Goal: Transaction & Acquisition: Subscribe to service/newsletter

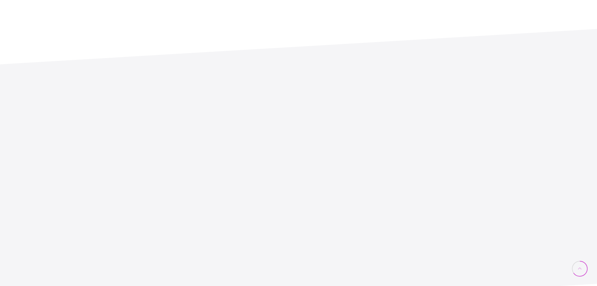
scroll to position [1692, 0]
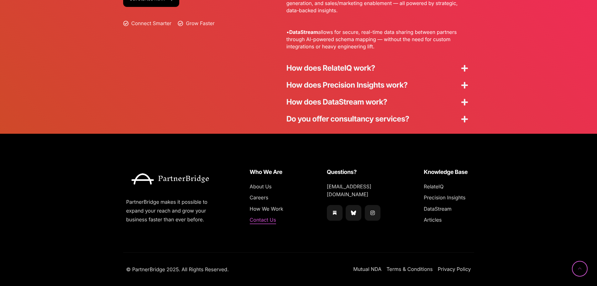
click at [263, 219] on span "Contact Us" at bounding box center [263, 220] width 26 height 8
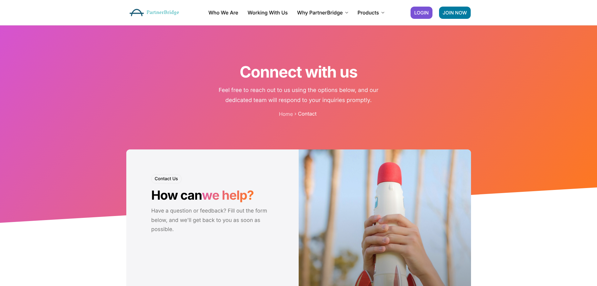
scroll to position [93, 0]
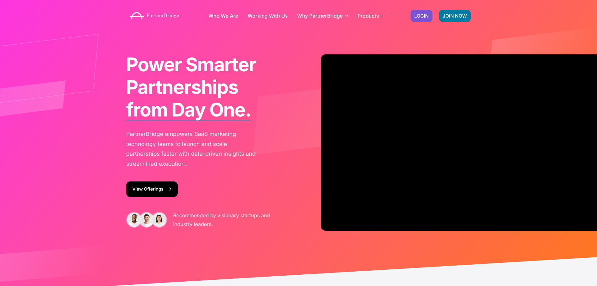
click at [148, 188] on link "View Offerings" at bounding box center [151, 188] width 51 height 15
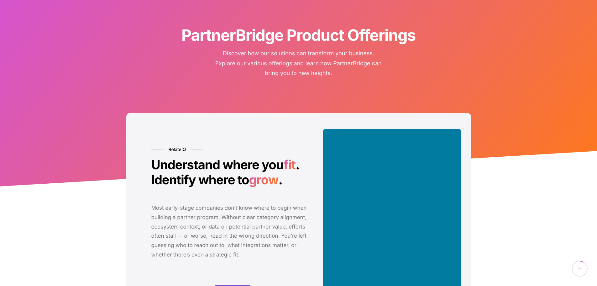
scroll to position [125, 0]
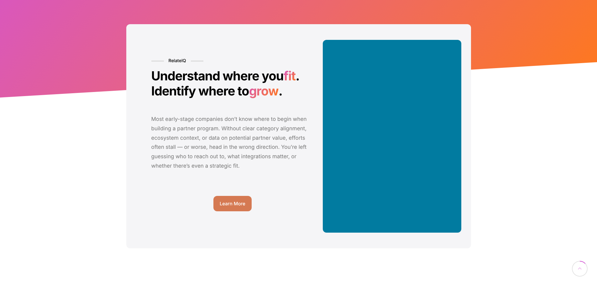
click at [227, 200] on link "Learn More" at bounding box center [232, 203] width 38 height 15
click at [229, 200] on link "Learn More" at bounding box center [232, 203] width 38 height 15
click at [78, 32] on div "RelateIQ Understand where you fit . Identify where to grow . Most early-stage c…" at bounding box center [298, 136] width 597 height 236
click at [232, 209] on link "Learn More" at bounding box center [232, 203] width 38 height 15
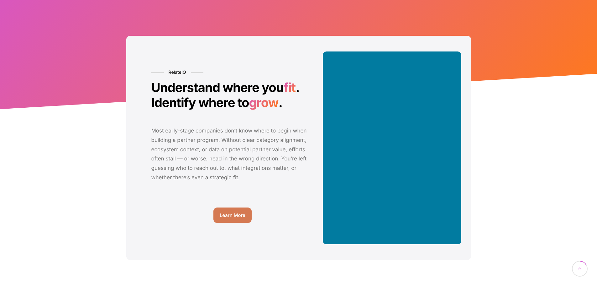
scroll to position [188, 0]
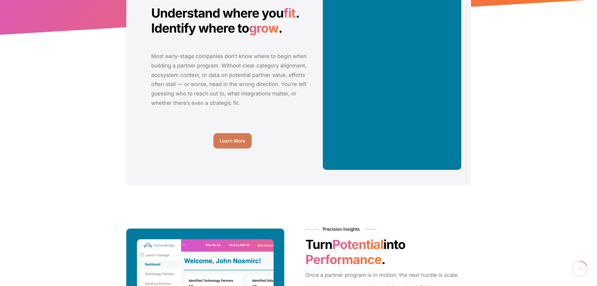
click at [230, 139] on span "Learn More" at bounding box center [233, 140] width 26 height 5
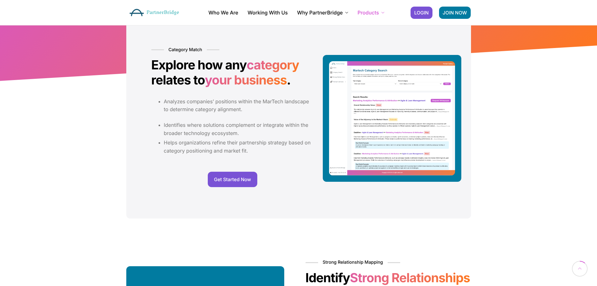
scroll to position [94, 0]
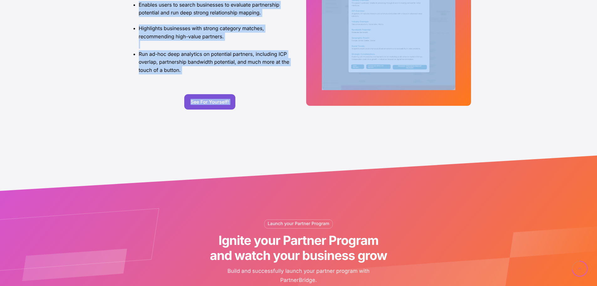
scroll to position [658, 0]
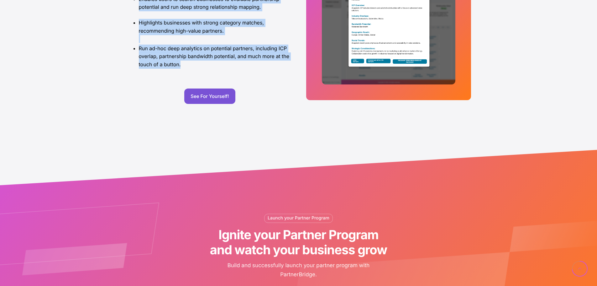
drag, startPoint x: 140, startPoint y: 97, endPoint x: 246, endPoint y: 75, distance: 107.9
copy div "Category Match Explore how any category relates to your business . Analyzes com…"
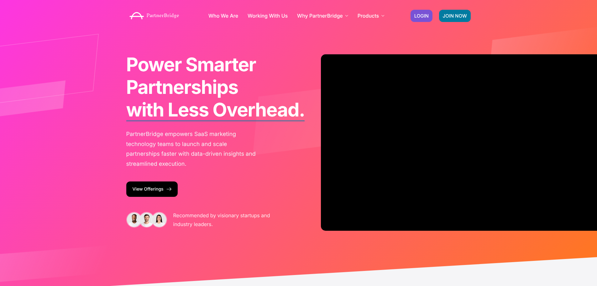
click at [144, 188] on link "View Offerings" at bounding box center [151, 188] width 51 height 15
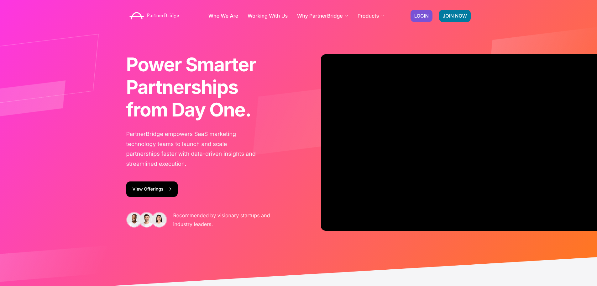
click at [149, 190] on link "View Offerings" at bounding box center [151, 188] width 51 height 15
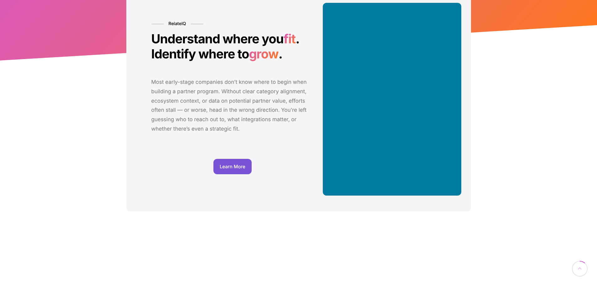
scroll to position [188, 0]
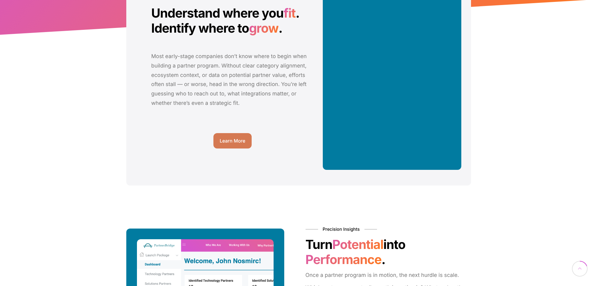
click at [236, 143] on span "Learn More" at bounding box center [233, 140] width 26 height 5
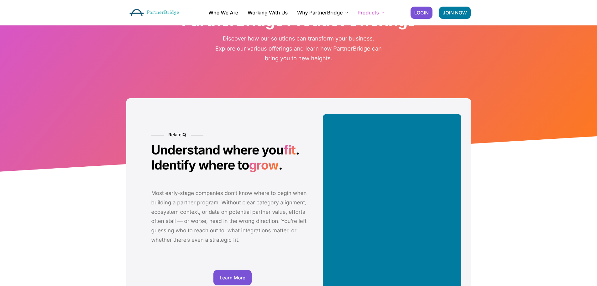
scroll to position [31, 0]
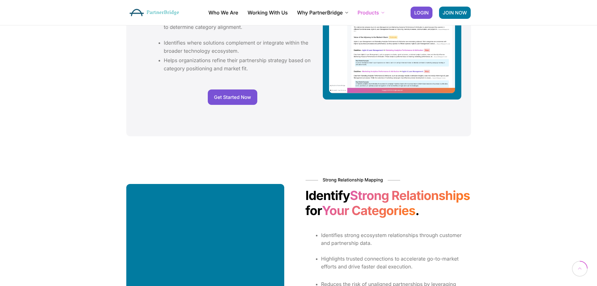
scroll to position [219, 0]
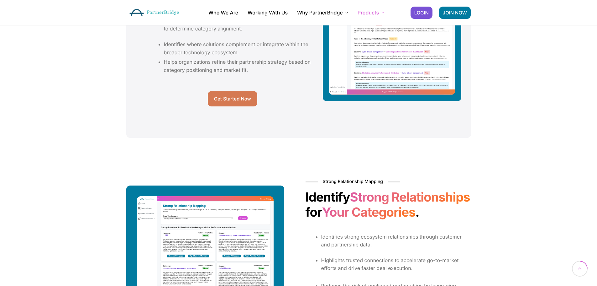
click at [228, 98] on span "Get Started Now" at bounding box center [232, 98] width 37 height 5
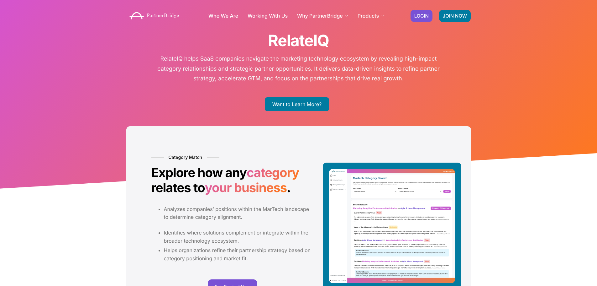
scroll to position [0, 0]
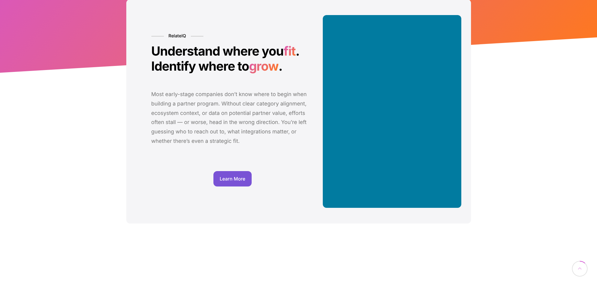
scroll to position [157, 0]
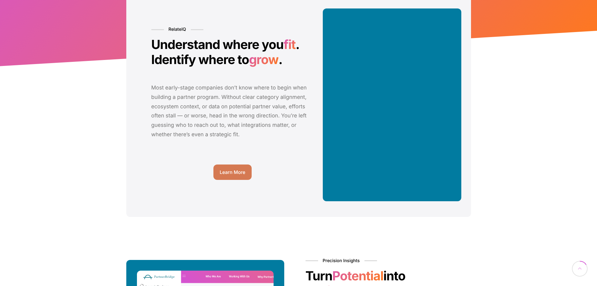
click at [239, 176] on link "Learn More" at bounding box center [232, 171] width 38 height 15
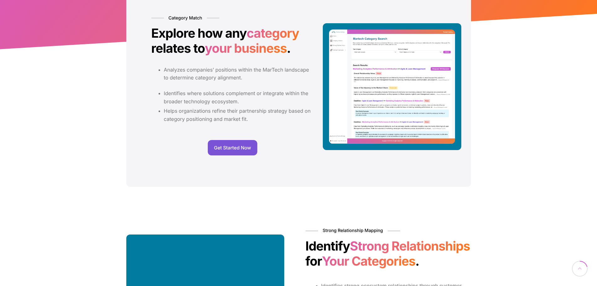
scroll to position [188, 0]
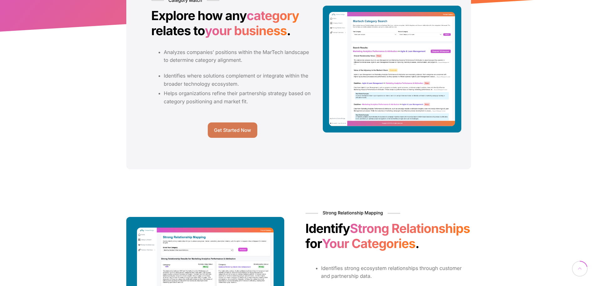
click at [235, 128] on span "Get Started Now" at bounding box center [232, 130] width 37 height 5
